Goal: Task Accomplishment & Management: Manage account settings

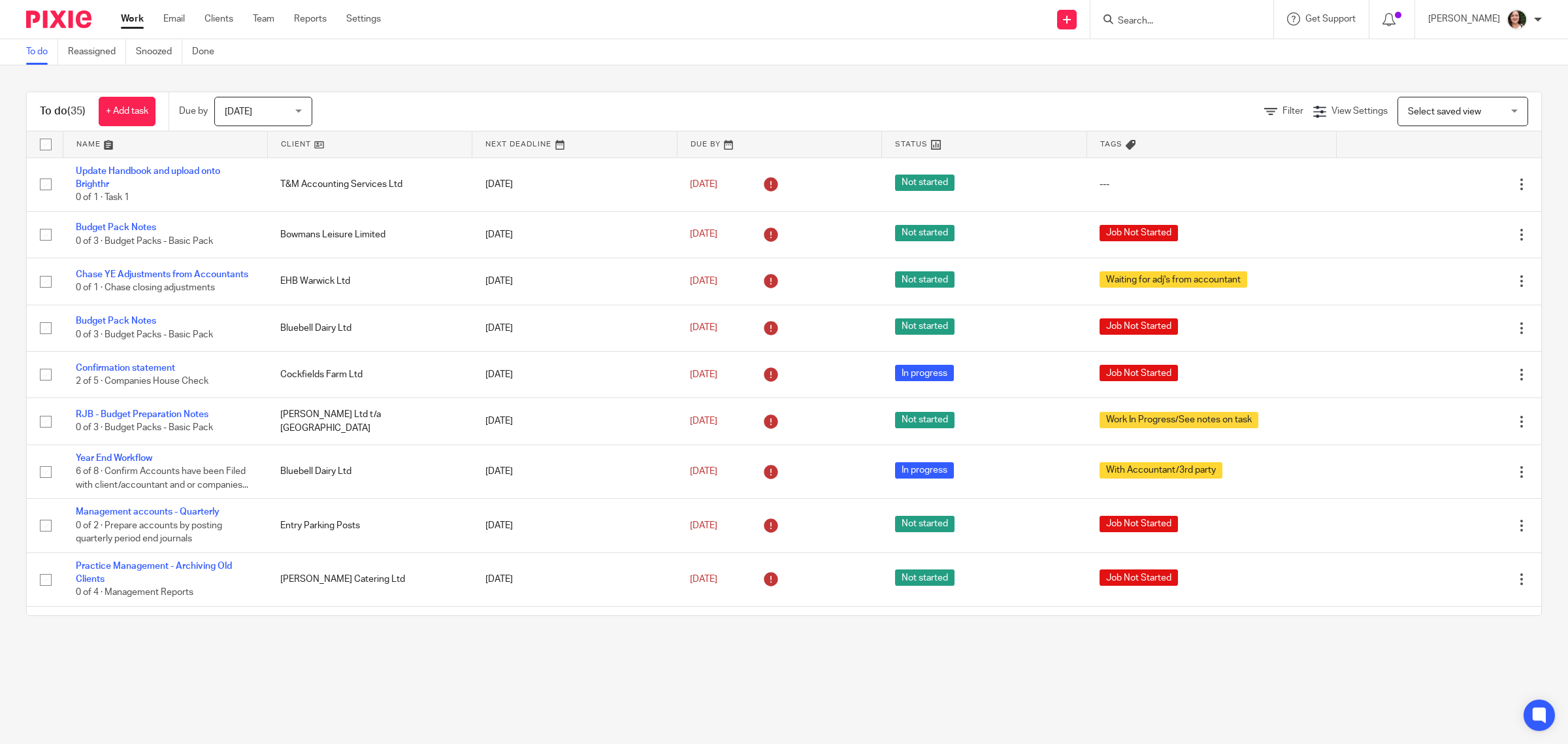
click at [296, 142] on link at bounding box center [369, 144] width 203 height 26
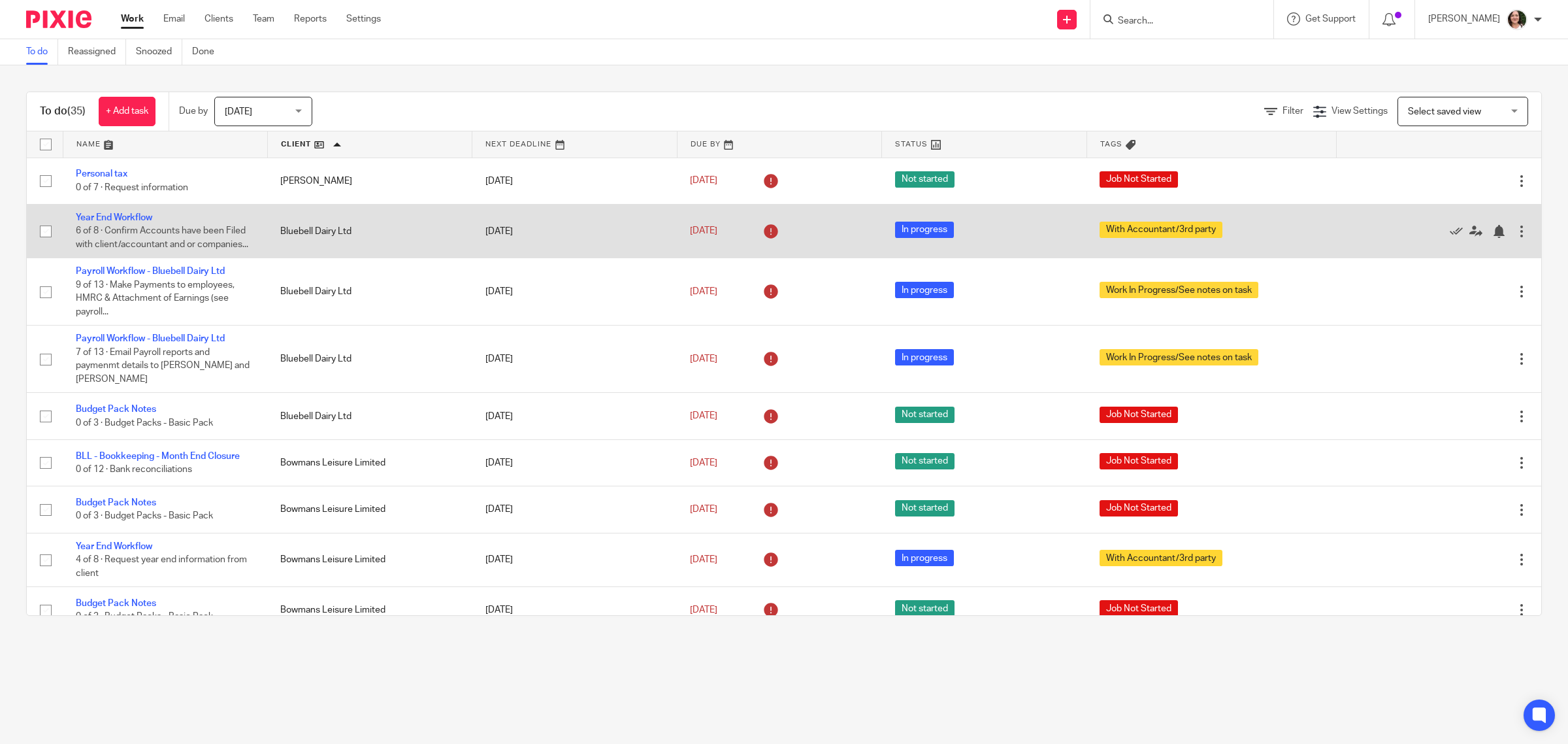
click at [210, 239] on span "6 of 8 · Confirm Accounts have been Filed with client/accountant and or compani…" at bounding box center [162, 238] width 173 height 23
click at [128, 214] on link "Year End Workflow" at bounding box center [114, 218] width 77 height 10
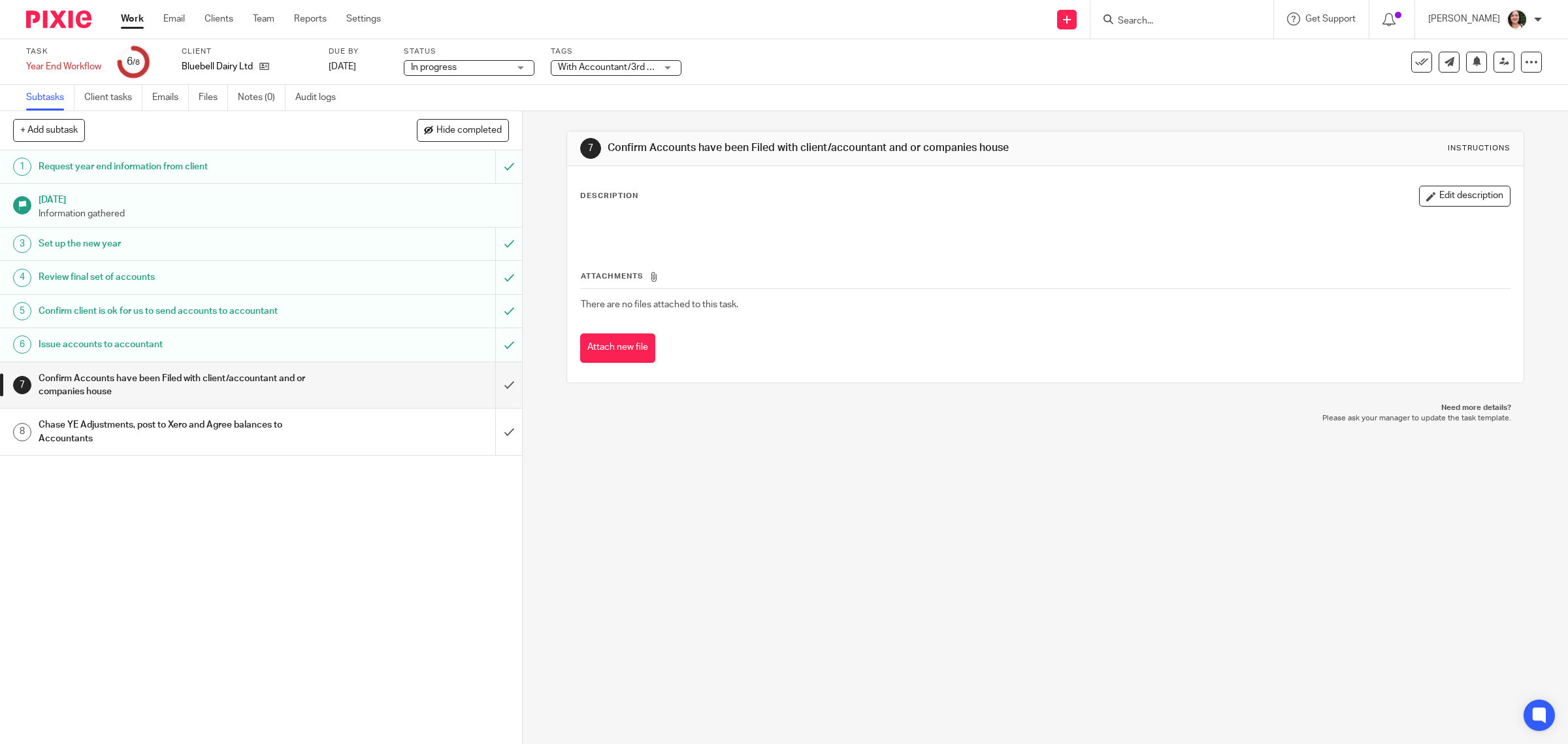
click at [131, 18] on link "Work" at bounding box center [132, 19] width 23 height 13
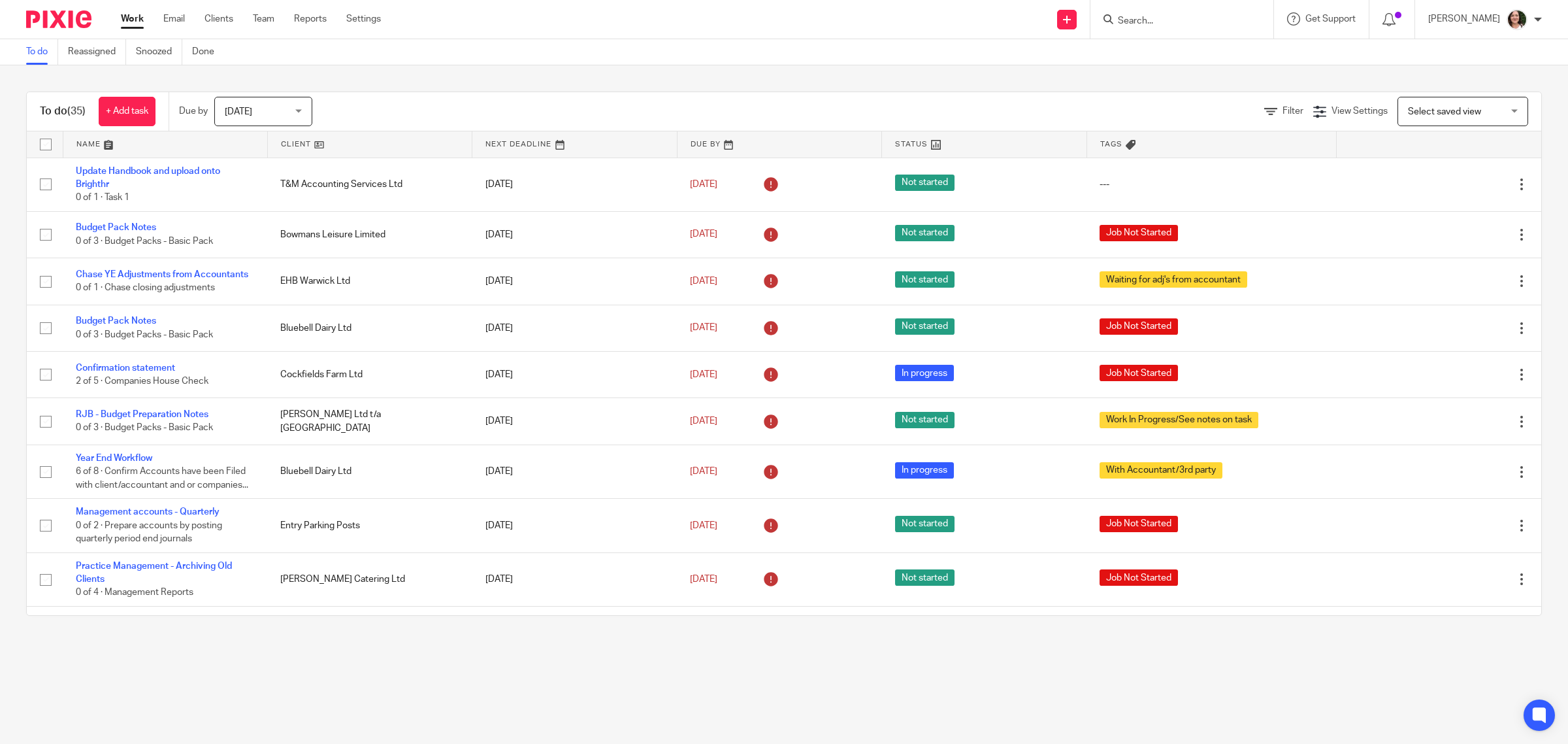
click at [274, 132] on link at bounding box center [369, 144] width 203 height 26
click at [284, 145] on link at bounding box center [369, 144] width 203 height 26
